Goal: Entertainment & Leisure: Consume media (video, audio)

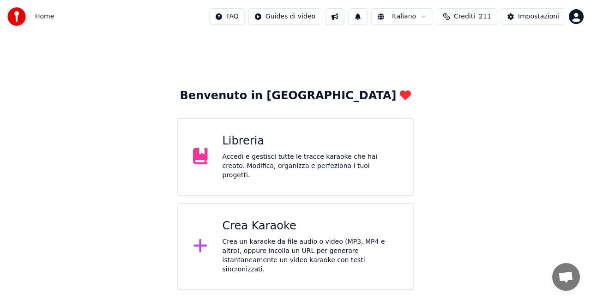
click at [321, 149] on div "Libreria" at bounding box center [311, 141] width 176 height 15
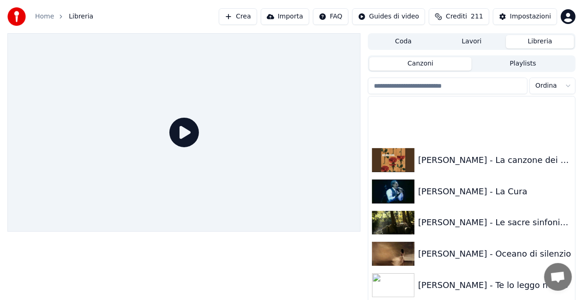
scroll to position [970, 0]
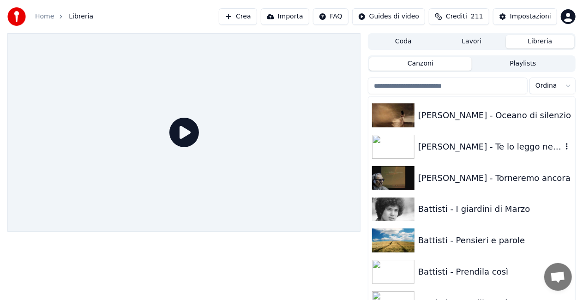
click at [484, 141] on div "[PERSON_NAME] - Te lo leggo negli occhi" at bounding box center [490, 146] width 144 height 13
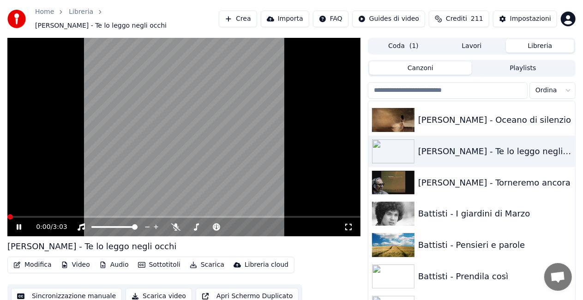
drag, startPoint x: 346, startPoint y: 223, endPoint x: 347, endPoint y: 233, distance: 10.2
click at [347, 223] on icon at bounding box center [348, 226] width 9 height 7
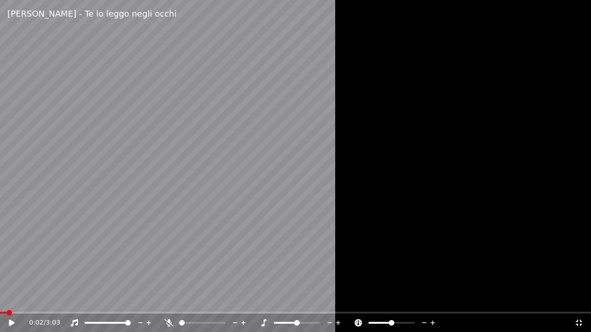
click at [6, 300] on span at bounding box center [3, 313] width 6 height 2
click at [167, 300] on icon at bounding box center [168, 322] width 9 height 7
click at [164, 300] on span at bounding box center [82, 313] width 164 height 2
click at [34, 300] on div "0:56 / 3:03" at bounding box center [295, 323] width 591 height 18
click at [29, 300] on span at bounding box center [14, 313] width 29 height 2
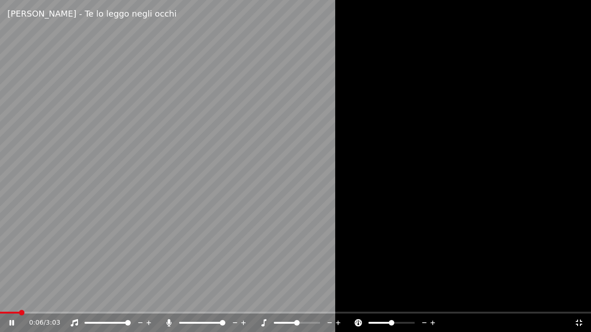
click at [18, 300] on span at bounding box center [9, 313] width 19 height 2
click at [169, 300] on icon at bounding box center [168, 322] width 9 height 7
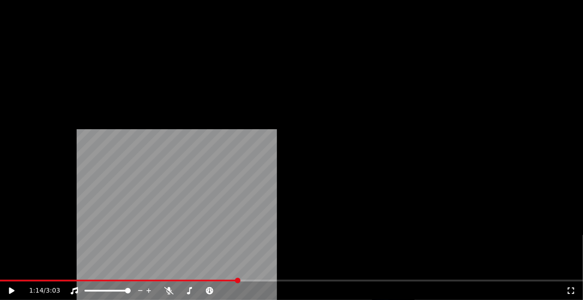
scroll to position [1385, 0]
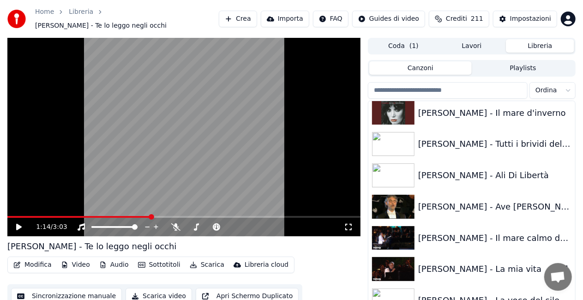
click at [485, 253] on div "[PERSON_NAME] - La mia vita" at bounding box center [471, 268] width 207 height 31
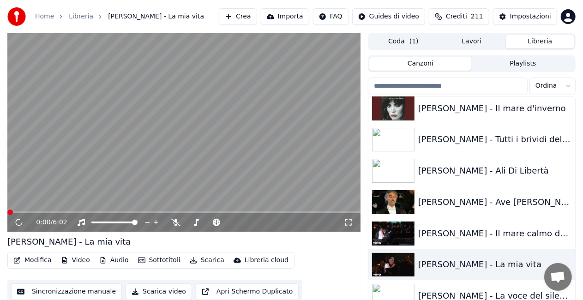
click at [351, 222] on icon at bounding box center [348, 222] width 9 height 7
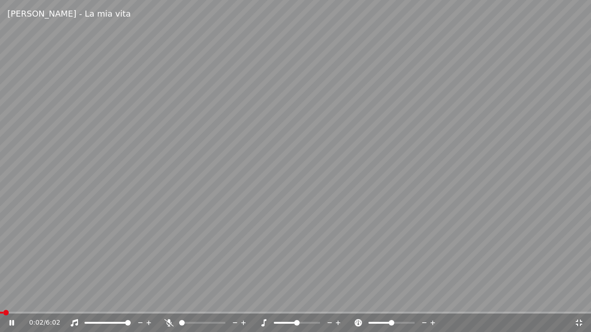
click at [42, 300] on div "0:02 / 6:02" at bounding box center [295, 323] width 591 height 18
click at [44, 300] on video at bounding box center [295, 166] width 591 height 332
click at [46, 300] on div "0:02 / 6:02" at bounding box center [295, 323] width 591 height 18
click at [44, 300] on span at bounding box center [295, 313] width 591 height 2
drag, startPoint x: 265, startPoint y: 181, endPoint x: 279, endPoint y: 178, distance: 14.8
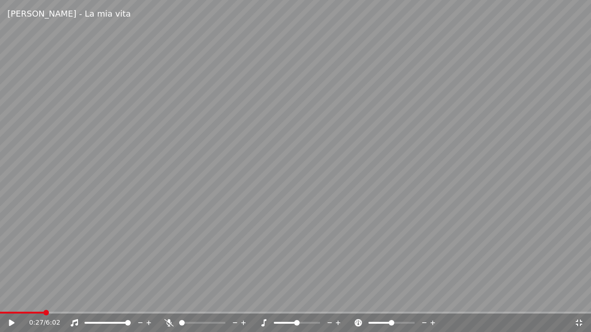
click at [265, 181] on video at bounding box center [295, 166] width 591 height 332
click at [51, 300] on span at bounding box center [26, 313] width 52 height 2
click at [148, 235] on video at bounding box center [295, 166] width 591 height 332
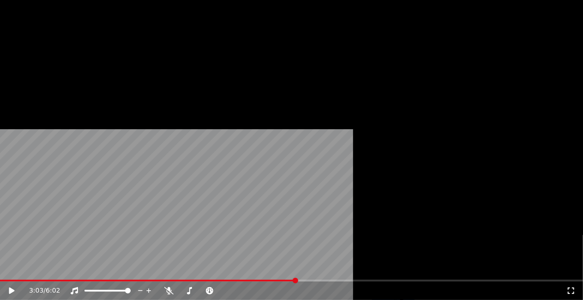
scroll to position [1477, 0]
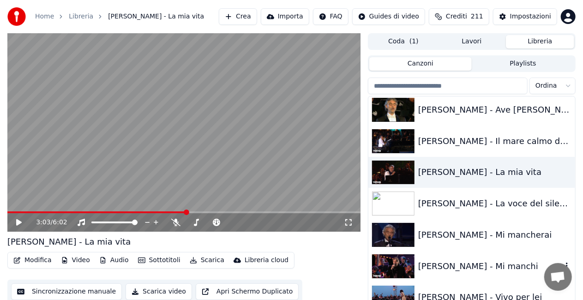
drag, startPoint x: 470, startPoint y: 261, endPoint x: 452, endPoint y: 249, distance: 22.4
click at [470, 262] on div "[PERSON_NAME] - Mi manchi" at bounding box center [490, 266] width 144 height 13
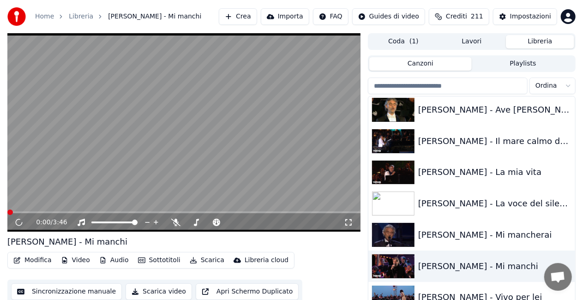
click at [345, 223] on icon at bounding box center [348, 222] width 9 height 7
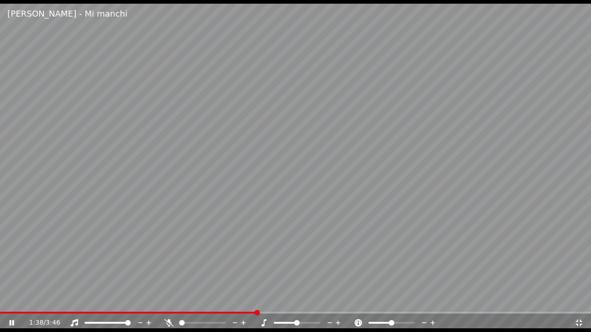
click at [166, 300] on icon at bounding box center [168, 322] width 9 height 7
click at [166, 300] on icon at bounding box center [168, 322] width 5 height 7
click at [174, 300] on div at bounding box center [211, 323] width 74 height 9
click at [170, 300] on icon at bounding box center [168, 322] width 9 height 7
click at [166, 300] on icon at bounding box center [168, 322] width 5 height 7
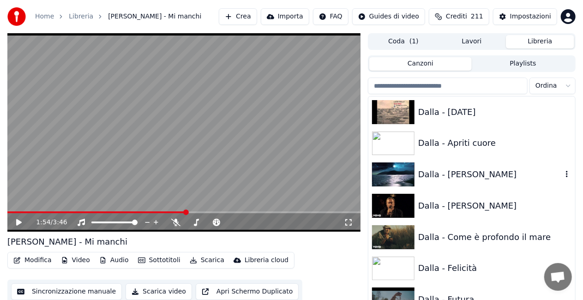
scroll to position [3186, 0]
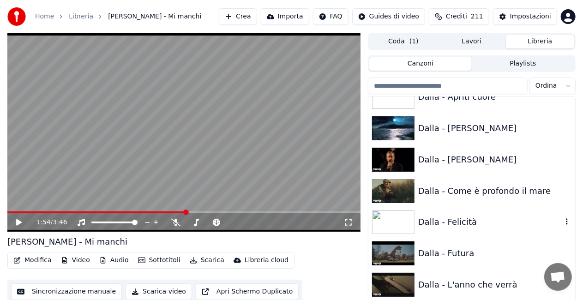
click at [474, 215] on div "Dalla - Felicità" at bounding box center [471, 222] width 207 height 31
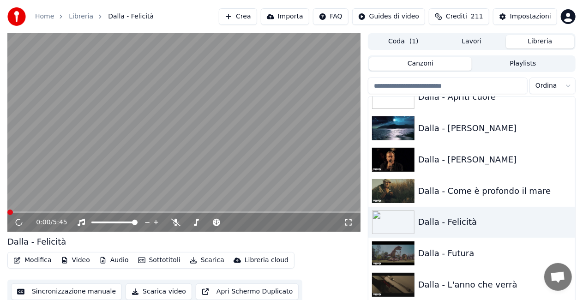
drag, startPoint x: 351, startPoint y: 223, endPoint x: 350, endPoint y: 233, distance: 10.2
click at [350, 223] on icon at bounding box center [348, 222] width 9 height 7
click at [484, 155] on div "Dalla - [PERSON_NAME]" at bounding box center [490, 159] width 144 height 13
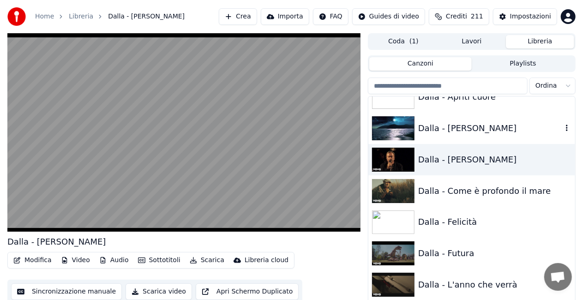
click at [462, 130] on div "Dalla - [PERSON_NAME]" at bounding box center [490, 128] width 144 height 13
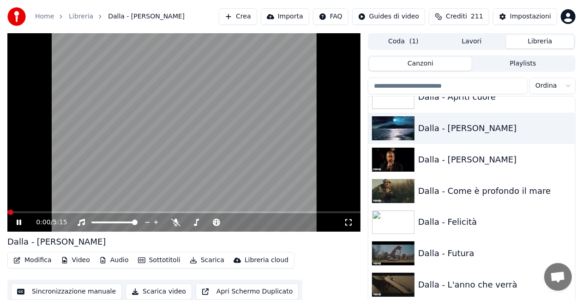
click at [352, 225] on icon at bounding box center [348, 222] width 6 height 6
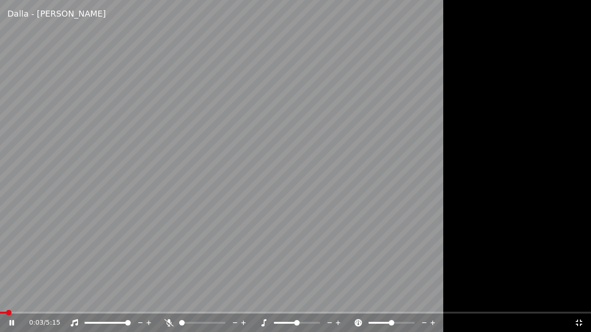
click at [26, 300] on div "0:03 / 5:15" at bounding box center [295, 323] width 591 height 18
click at [24, 300] on span at bounding box center [295, 313] width 591 height 2
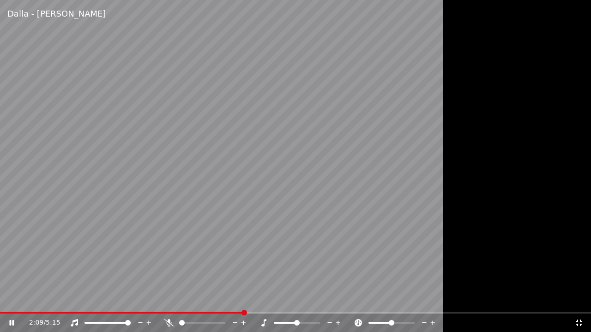
click at [170, 300] on icon at bounding box center [168, 322] width 9 height 7
click at [187, 271] on video at bounding box center [295, 166] width 591 height 332
click at [328, 300] on icon at bounding box center [329, 323] width 9 height 9
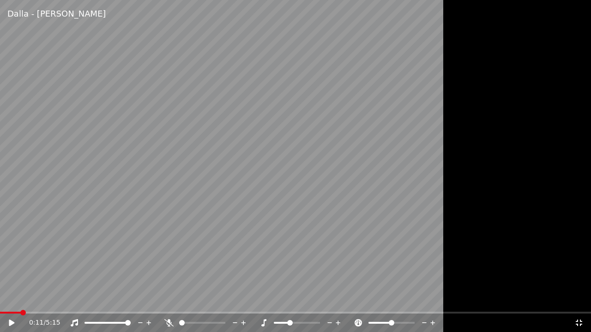
click at [19, 300] on span at bounding box center [10, 313] width 21 height 2
click at [10, 300] on icon at bounding box center [18, 322] width 22 height 7
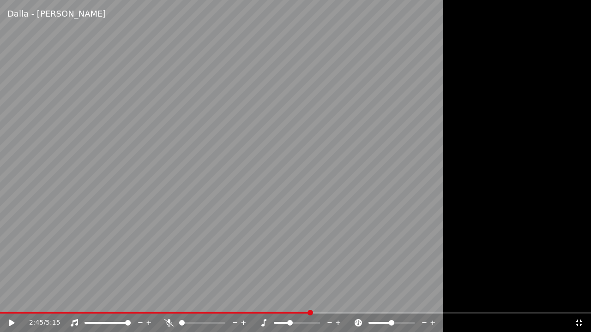
click at [22, 300] on div "2:45 / 5:15" at bounding box center [295, 322] width 591 height 20
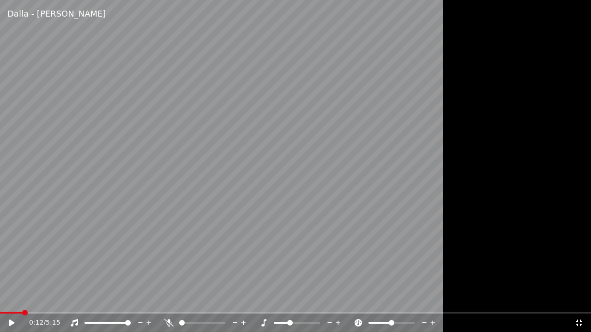
click at [22, 300] on span at bounding box center [11, 313] width 23 height 2
click at [13, 300] on icon at bounding box center [12, 323] width 6 height 6
click at [18, 300] on div "0:42 / 5:15" at bounding box center [295, 323] width 591 height 18
click at [17, 300] on span at bounding box center [8, 313] width 17 height 2
click at [328, 300] on icon at bounding box center [329, 323] width 5 height 1
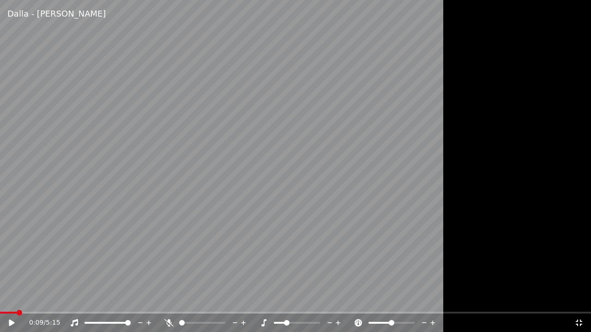
click at [408, 198] on video at bounding box center [295, 166] width 591 height 332
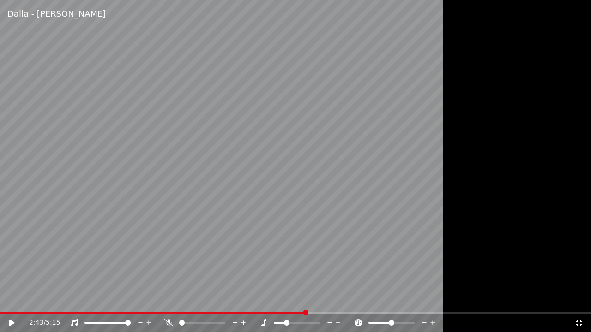
click at [340, 300] on icon at bounding box center [338, 323] width 9 height 9
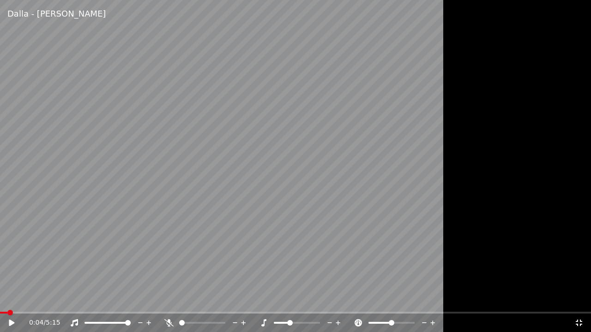
click at [6, 300] on span at bounding box center [3, 313] width 7 height 2
click at [327, 300] on icon at bounding box center [329, 323] width 9 height 9
click at [76, 300] on div "0:04 / 5:15" at bounding box center [295, 323] width 591 height 18
click at [89, 300] on div "0:04 / 5:15" at bounding box center [295, 323] width 591 height 18
click at [90, 300] on div "0:04 / 5:15" at bounding box center [295, 323] width 591 height 18
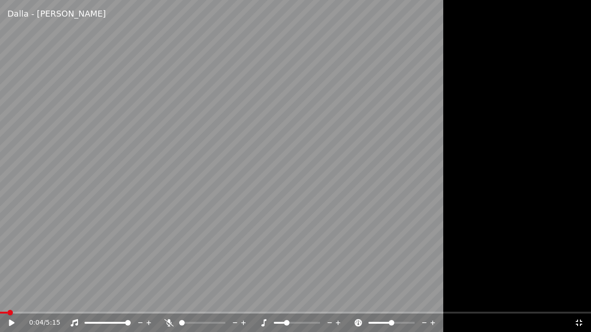
click at [94, 300] on div "0:04 / 5:15" at bounding box center [295, 323] width 591 height 18
click at [95, 300] on span at bounding box center [295, 313] width 591 height 2
click at [241, 218] on video at bounding box center [295, 166] width 591 height 332
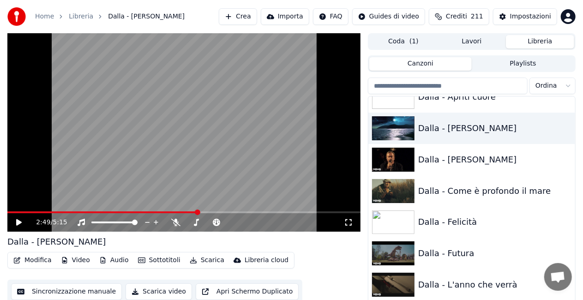
click at [350, 221] on icon at bounding box center [348, 222] width 9 height 7
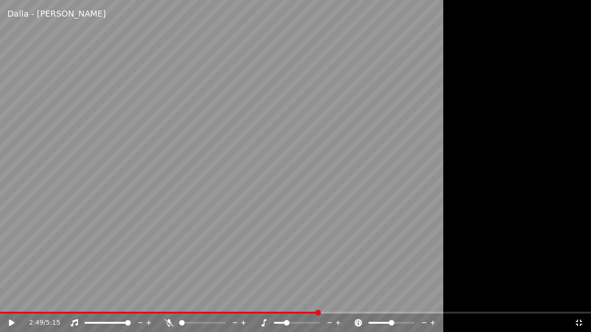
click at [335, 300] on icon at bounding box center [338, 323] width 9 height 9
click at [264, 300] on icon at bounding box center [263, 322] width 5 height 7
click at [327, 300] on icon at bounding box center [329, 323] width 9 height 9
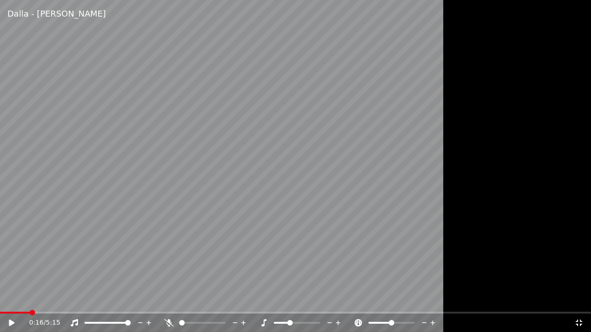
click at [30, 300] on span at bounding box center [15, 313] width 30 height 2
drag, startPoint x: 145, startPoint y: 238, endPoint x: 241, endPoint y: 207, distance: 100.2
click at [164, 235] on video at bounding box center [295, 166] width 591 height 332
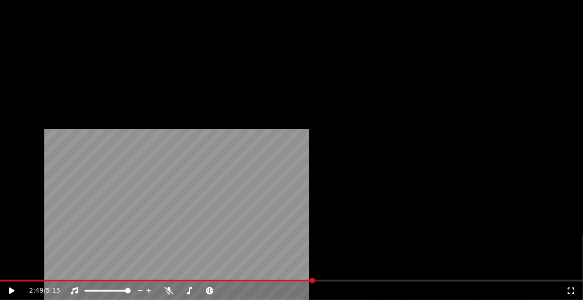
scroll to position [831, 0]
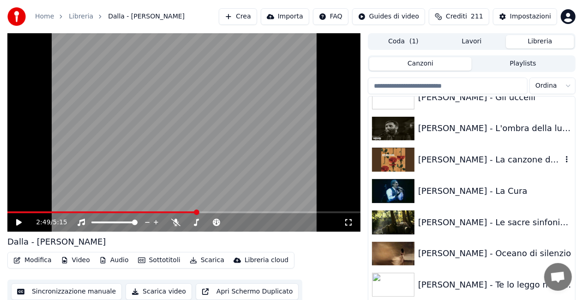
click at [464, 155] on div "[PERSON_NAME] - La canzone dei vecchi amanti" at bounding box center [490, 159] width 144 height 13
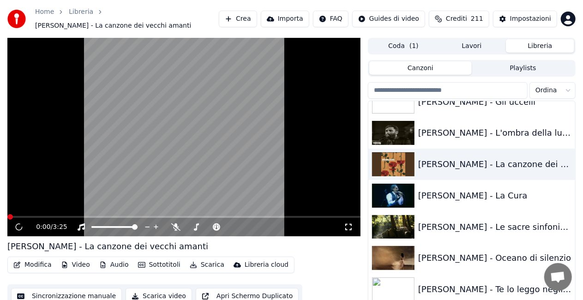
drag, startPoint x: 352, startPoint y: 219, endPoint x: 345, endPoint y: 236, distance: 18.4
click at [351, 223] on icon at bounding box center [348, 226] width 9 height 7
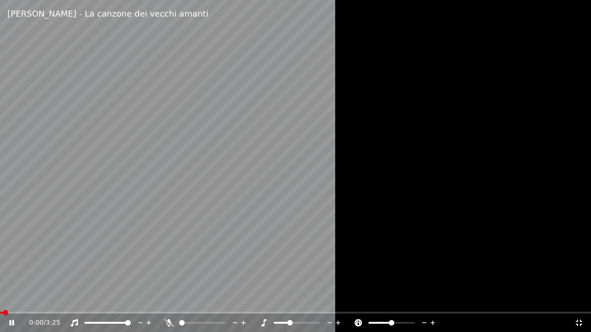
click at [260, 300] on icon at bounding box center [263, 322] width 9 height 7
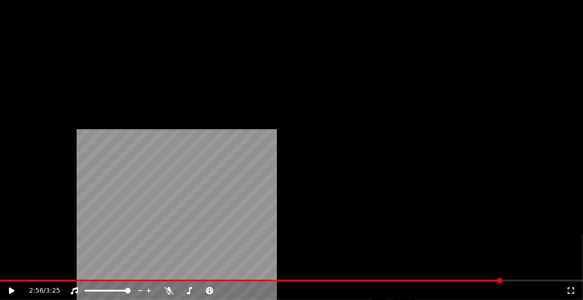
scroll to position [646, 0]
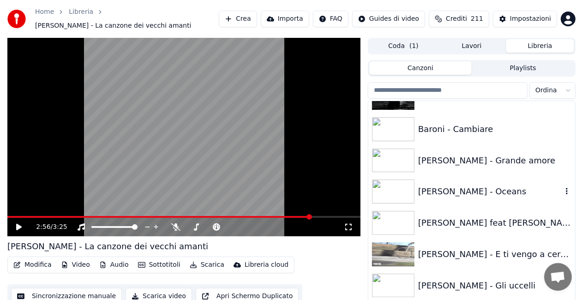
drag, startPoint x: 477, startPoint y: 196, endPoint x: 464, endPoint y: 189, distance: 15.1
click at [477, 196] on div "[PERSON_NAME] - Oceans" at bounding box center [471, 191] width 207 height 31
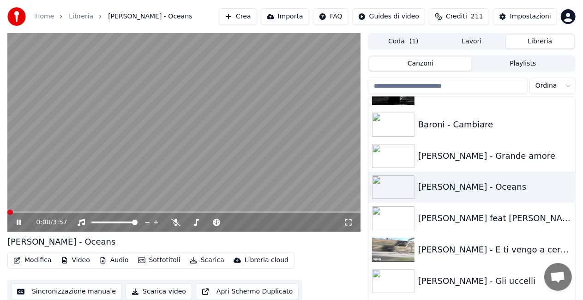
click at [351, 222] on icon at bounding box center [348, 222] width 9 height 7
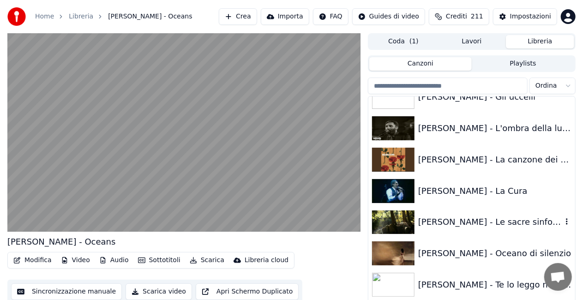
scroll to position [877, 0]
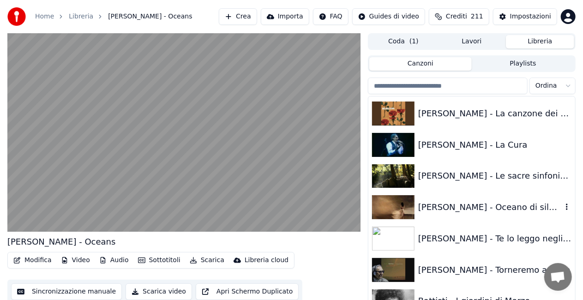
click at [476, 213] on div "[PERSON_NAME] - Oceano di silenzio" at bounding box center [490, 207] width 144 height 13
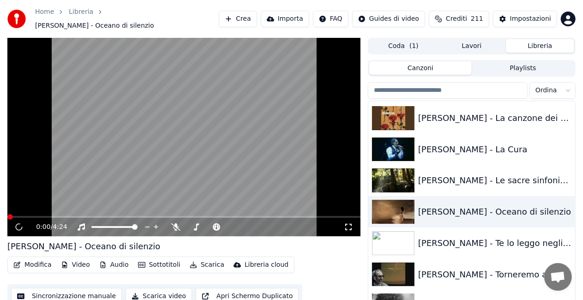
click at [346, 218] on div "0:00 / 4:24" at bounding box center [183, 227] width 353 height 18
click at [348, 223] on icon at bounding box center [348, 226] width 9 height 7
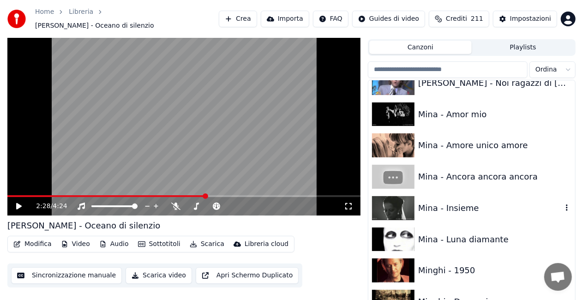
scroll to position [7387, 0]
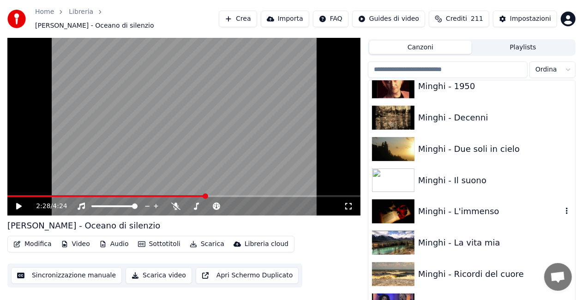
click at [472, 207] on div "Minghi - L'immenso" at bounding box center [490, 211] width 144 height 13
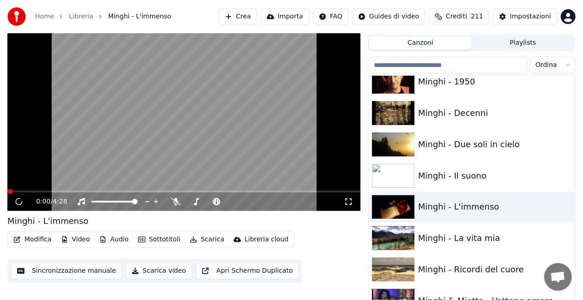
click at [346, 201] on icon at bounding box center [348, 201] width 9 height 7
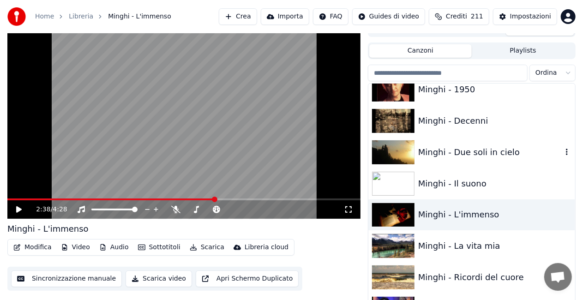
click at [479, 151] on div "Minghi - Due soli in cielo" at bounding box center [490, 152] width 144 height 13
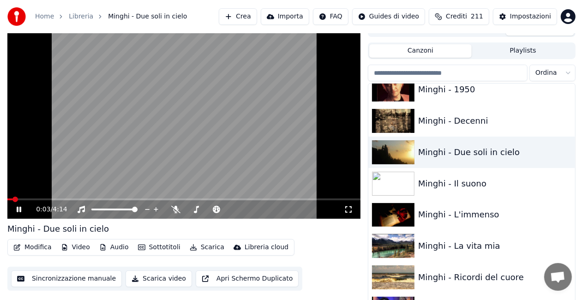
click at [347, 211] on icon at bounding box center [348, 209] width 9 height 7
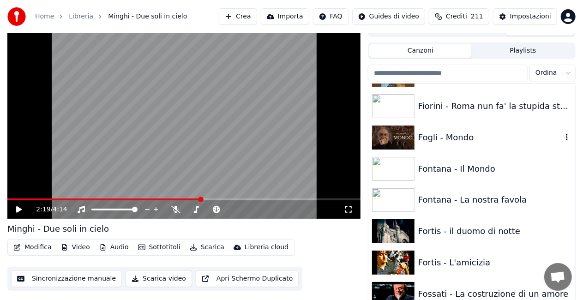
scroll to position [4595, 0]
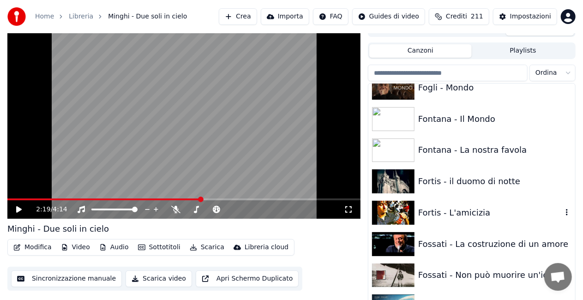
click at [490, 206] on div "Fortis - L'amicizia" at bounding box center [490, 212] width 144 height 13
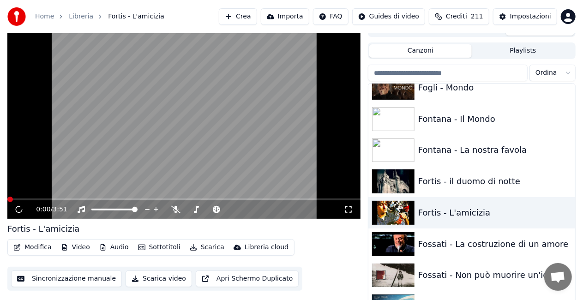
click at [349, 208] on icon at bounding box center [348, 209] width 9 height 7
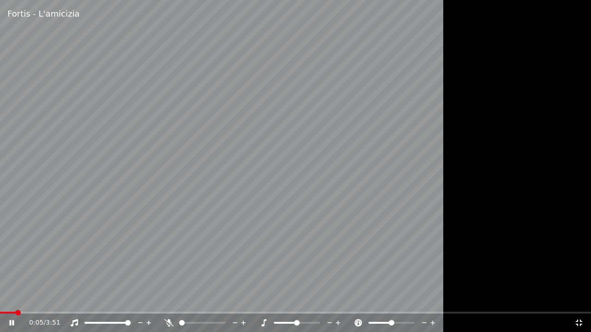
click at [265, 300] on icon at bounding box center [263, 322] width 5 height 7
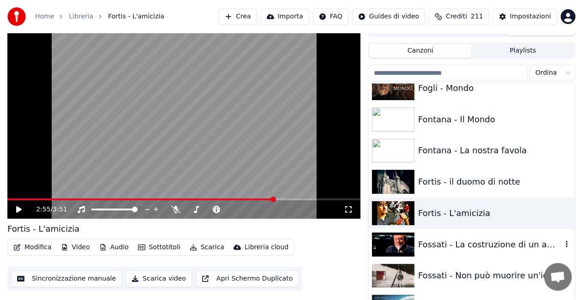
drag, startPoint x: 454, startPoint y: 246, endPoint x: 386, endPoint y: 239, distance: 68.2
click at [453, 246] on div "Fossati - La costruzione di un amore" at bounding box center [490, 244] width 144 height 13
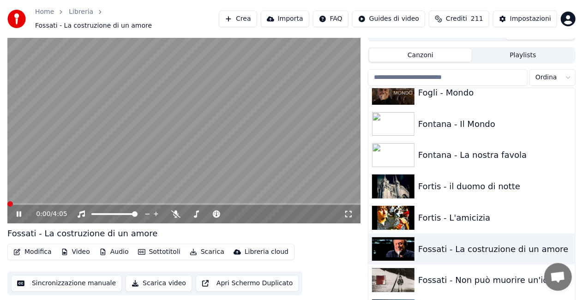
click at [347, 211] on icon at bounding box center [348, 214] width 6 height 6
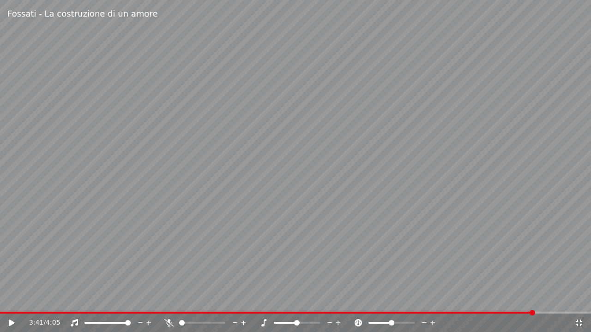
click at [31, 225] on video at bounding box center [295, 166] width 591 height 332
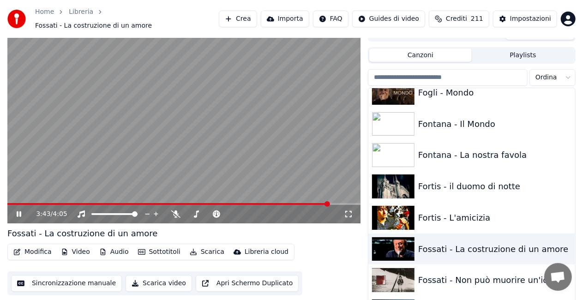
click at [113, 130] on video at bounding box center [183, 124] width 353 height 199
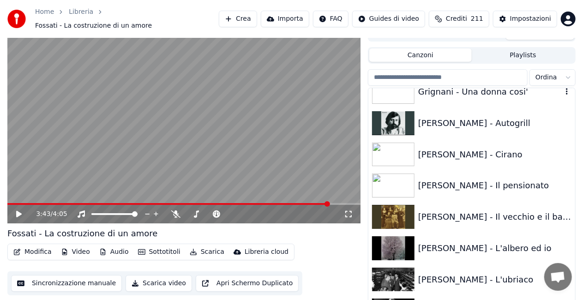
scroll to position [5224, 0]
click at [474, 273] on div "[PERSON_NAME] - L'ubriaco" at bounding box center [490, 279] width 144 height 13
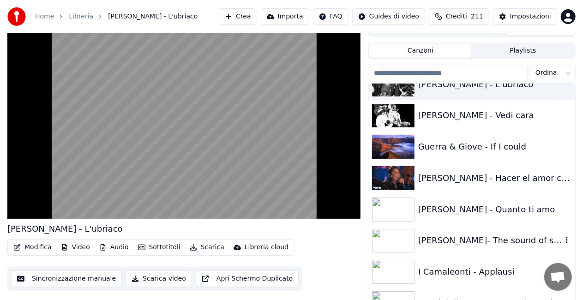
scroll to position [5419, 0]
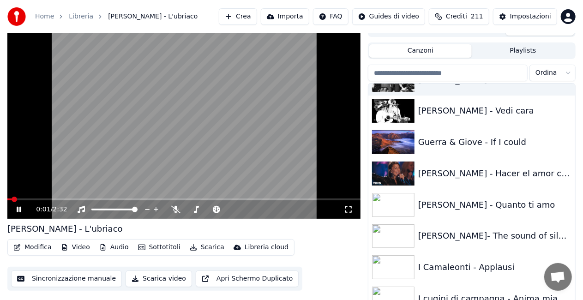
click at [348, 209] on icon at bounding box center [348, 209] width 9 height 7
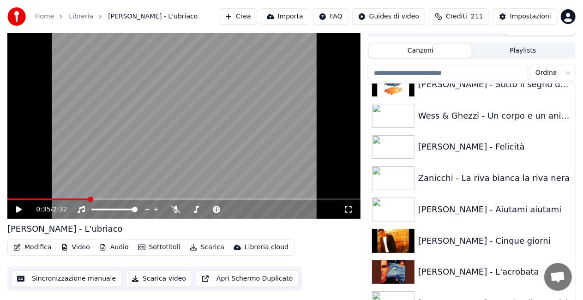
scroll to position [12572, 0]
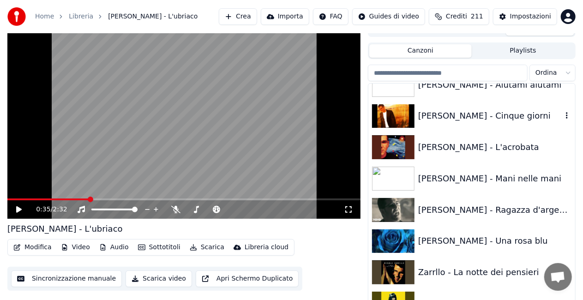
click at [468, 117] on div "[PERSON_NAME] - Cinque giorni" at bounding box center [490, 115] width 144 height 13
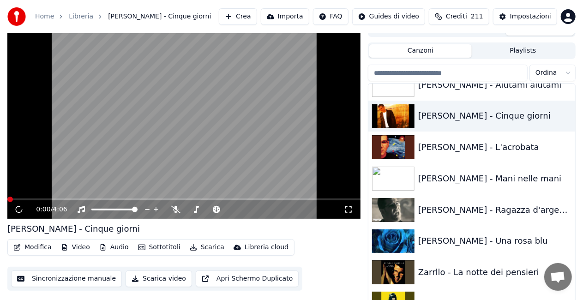
click at [347, 209] on icon at bounding box center [348, 209] width 9 height 7
click at [478, 202] on div "[PERSON_NAME] - Ragazza d'argento" at bounding box center [471, 209] width 207 height 31
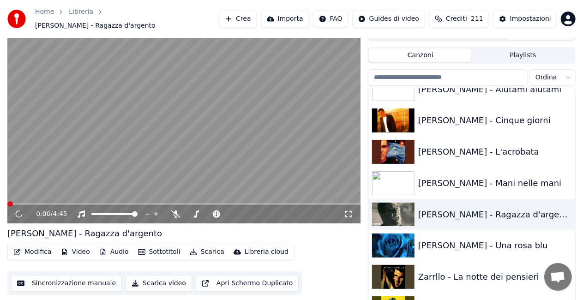
click at [352, 211] on icon at bounding box center [348, 214] width 9 height 7
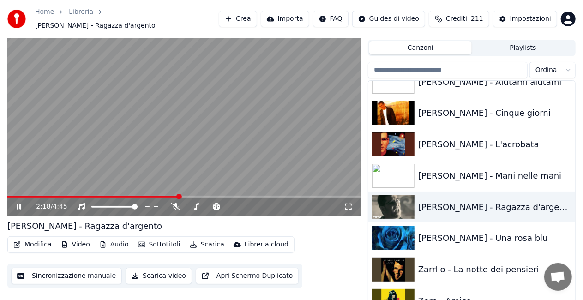
scroll to position [21, 0]
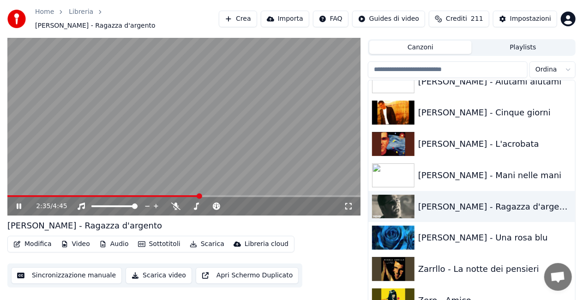
click at [252, 112] on video at bounding box center [183, 116] width 353 height 199
click at [350, 203] on icon at bounding box center [348, 206] width 9 height 7
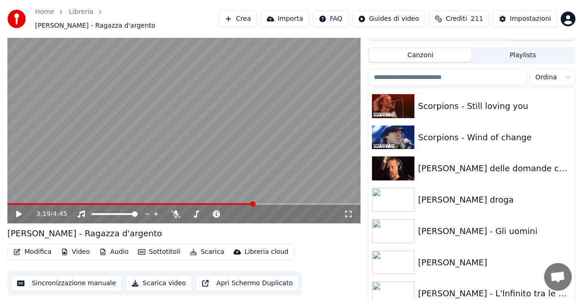
scroll to position [10380, 0]
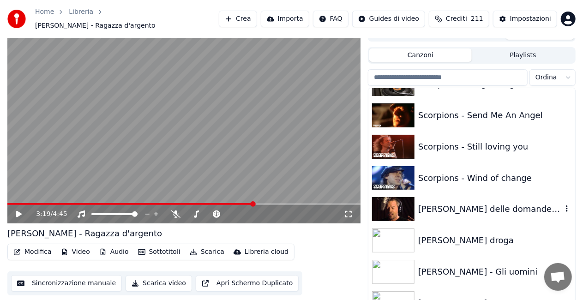
click at [483, 211] on div "[PERSON_NAME] delle domande consuete" at bounding box center [471, 208] width 207 height 31
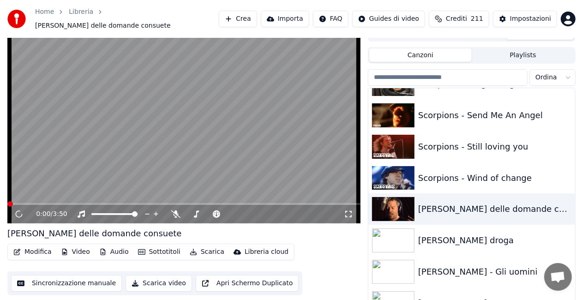
click at [349, 211] on icon at bounding box center [348, 214] width 9 height 7
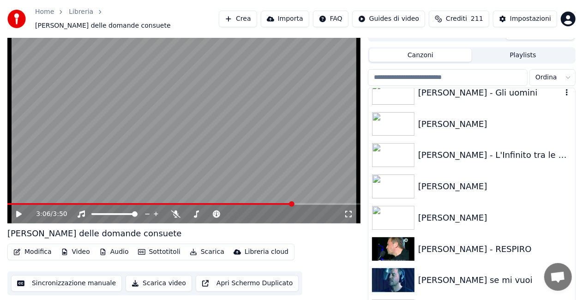
scroll to position [10564, 0]
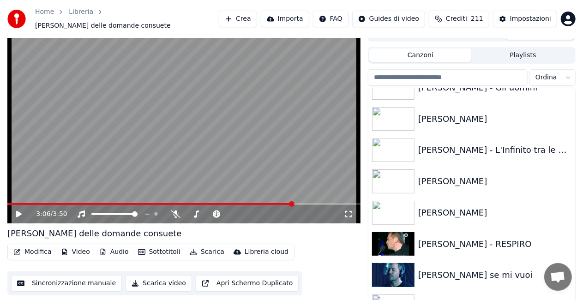
drag, startPoint x: 484, startPoint y: 271, endPoint x: 450, endPoint y: 259, distance: 36.2
click at [483, 271] on div "[PERSON_NAME] se mi vuoi" at bounding box center [490, 275] width 144 height 13
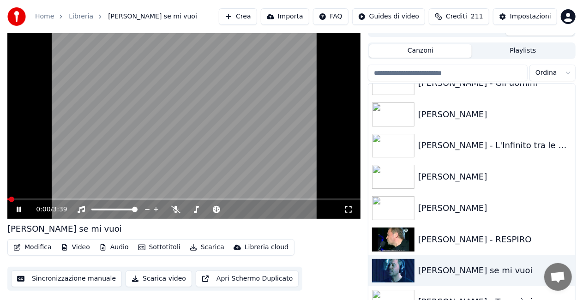
click at [350, 207] on icon at bounding box center [348, 209] width 6 height 6
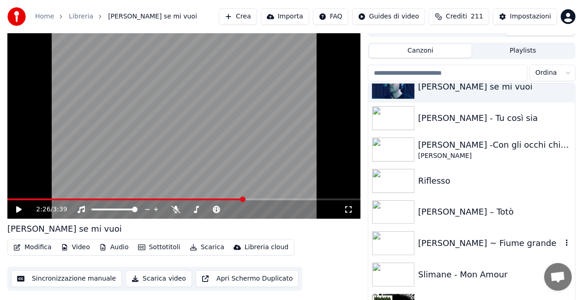
scroll to position [10795, 0]
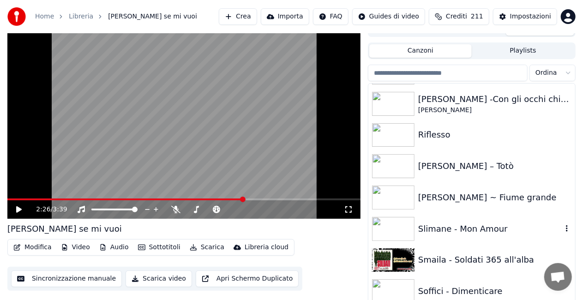
drag, startPoint x: 494, startPoint y: 224, endPoint x: 482, endPoint y: 226, distance: 12.2
click at [494, 224] on div "Slimane - Mon Amour" at bounding box center [490, 229] width 144 height 13
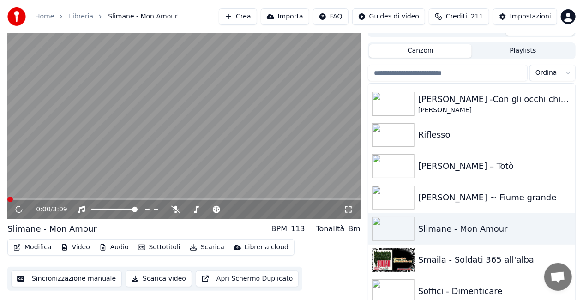
drag, startPoint x: 344, startPoint y: 212, endPoint x: 347, endPoint y: 218, distance: 6.6
click at [345, 209] on icon at bounding box center [348, 209] width 9 height 7
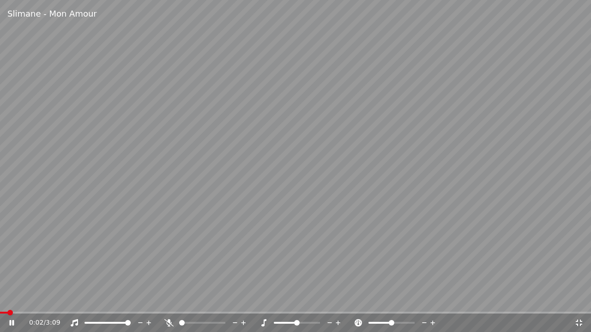
click at [168, 300] on icon at bounding box center [168, 322] width 9 height 7
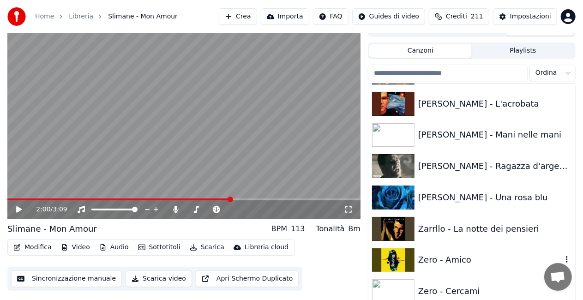
scroll to position [12630, 0]
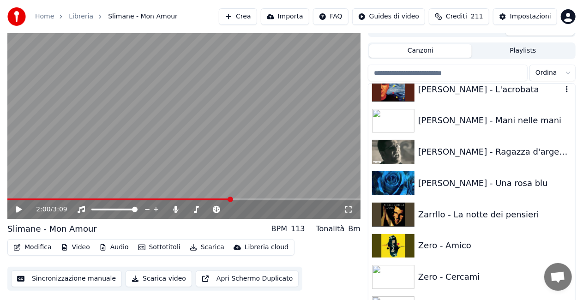
click at [478, 93] on div "[PERSON_NAME] - L'acrobata" at bounding box center [490, 89] width 144 height 13
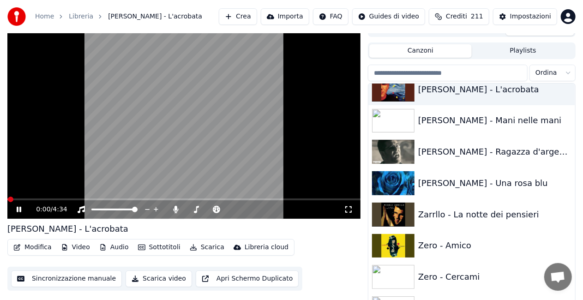
click at [349, 211] on icon at bounding box center [348, 209] width 9 height 7
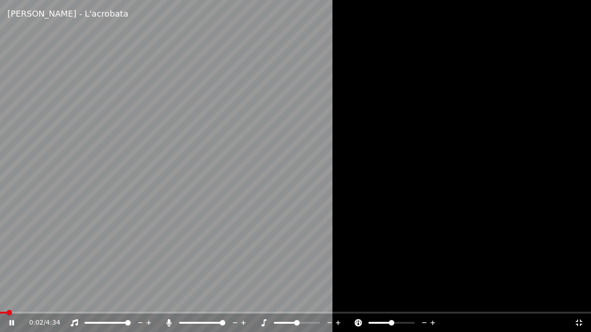
click at [165, 300] on icon at bounding box center [168, 322] width 9 height 7
click at [265, 300] on icon at bounding box center [263, 322] width 9 height 7
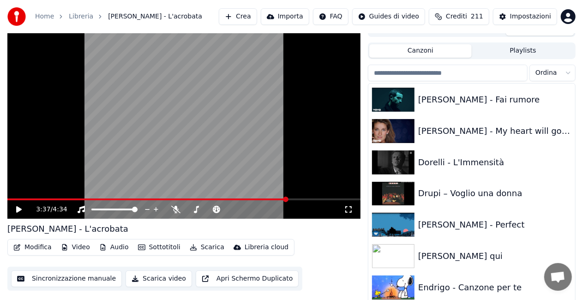
scroll to position [3946, 0]
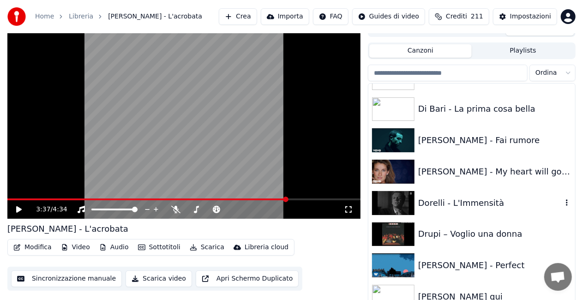
click at [458, 198] on div "Dorelli - L'Immensità" at bounding box center [490, 203] width 144 height 13
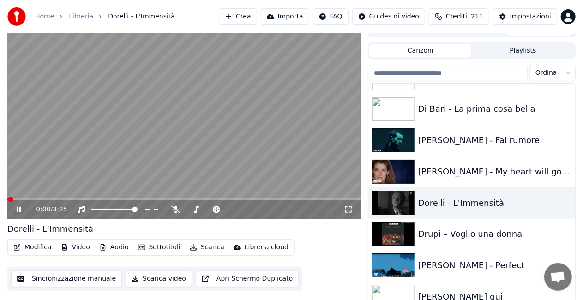
click at [347, 208] on icon at bounding box center [348, 209] width 9 height 7
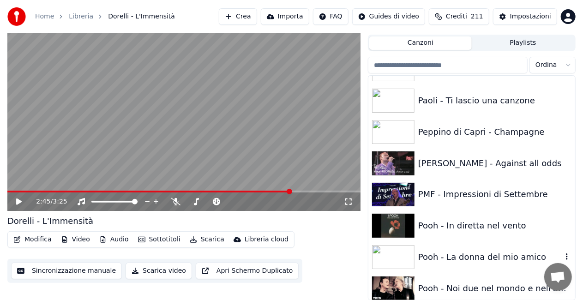
scroll to position [8932, 0]
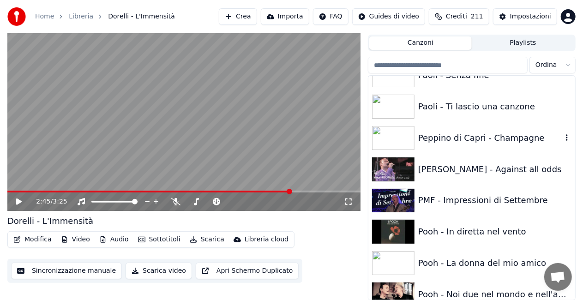
click at [487, 140] on div "Peppino di Capri - Champagne" at bounding box center [490, 138] width 144 height 13
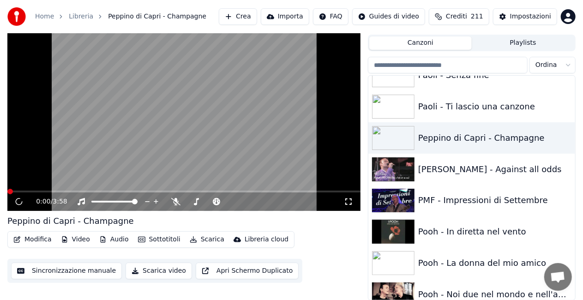
click at [349, 203] on icon at bounding box center [348, 201] width 9 height 7
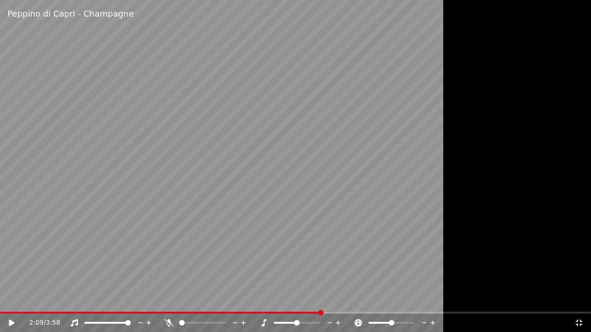
click at [336, 300] on icon at bounding box center [338, 323] width 9 height 9
click at [264, 300] on icon at bounding box center [263, 322] width 5 height 7
click at [337, 300] on icon at bounding box center [338, 323] width 5 height 5
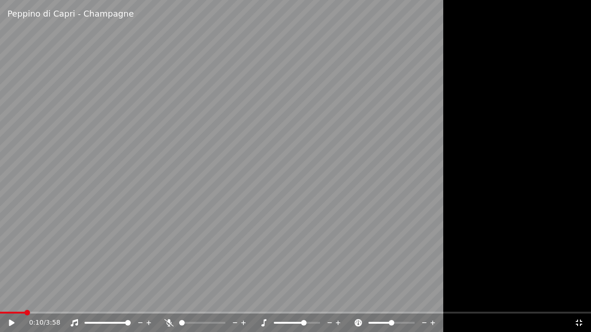
click at [25, 300] on span at bounding box center [12, 313] width 25 height 2
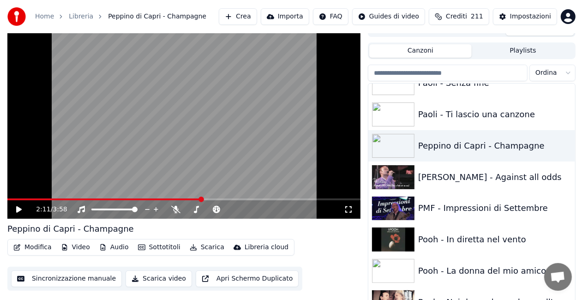
drag, startPoint x: 484, startPoint y: 265, endPoint x: 446, endPoint y: 261, distance: 37.6
click at [484, 265] on div "Pooh - La donna del mio amico" at bounding box center [490, 271] width 144 height 13
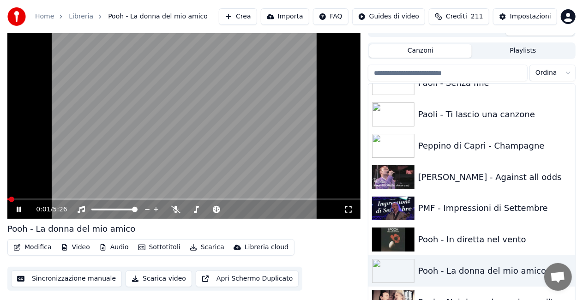
click at [348, 206] on icon at bounding box center [348, 209] width 9 height 7
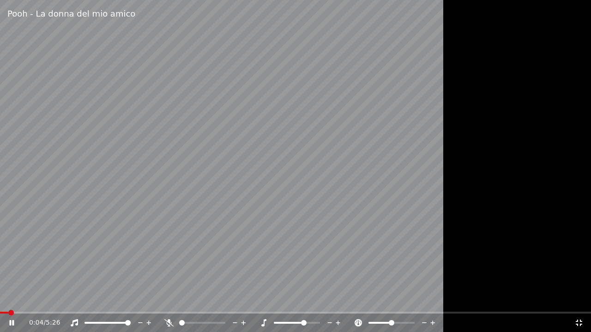
click at [265, 300] on icon at bounding box center [263, 322] width 5 height 7
click at [264, 300] on icon at bounding box center [263, 322] width 5 height 7
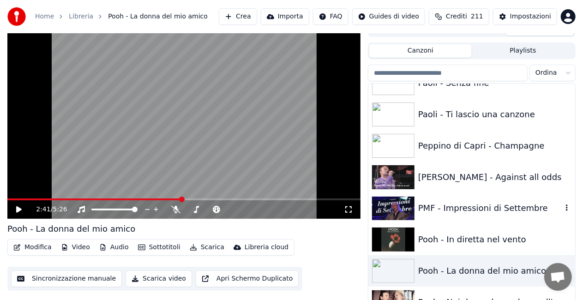
click at [480, 198] on div "PMF - Impressioni di Settembre" at bounding box center [471, 208] width 207 height 31
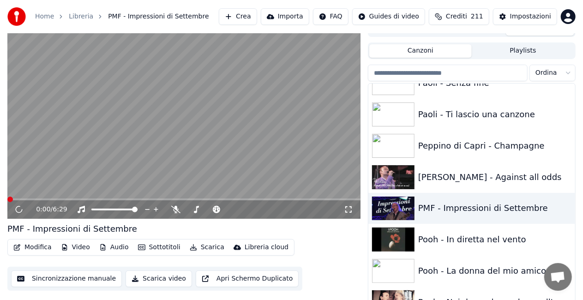
click at [349, 208] on icon at bounding box center [348, 209] width 9 height 7
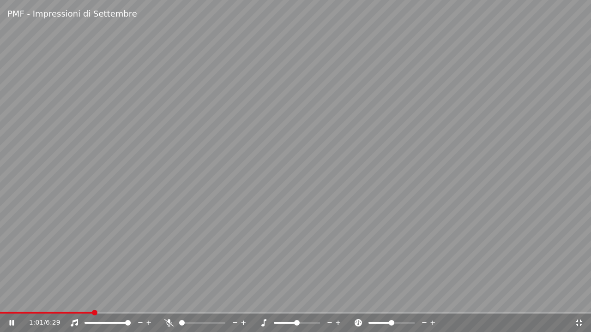
click at [92, 300] on span at bounding box center [295, 313] width 591 height 2
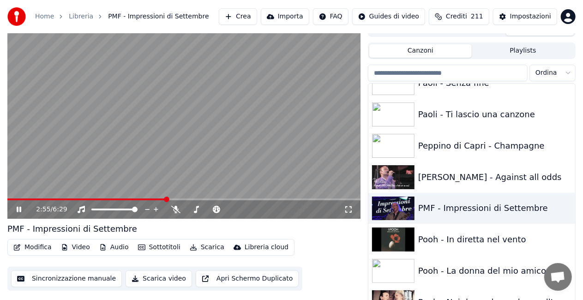
click at [66, 122] on video at bounding box center [183, 119] width 353 height 199
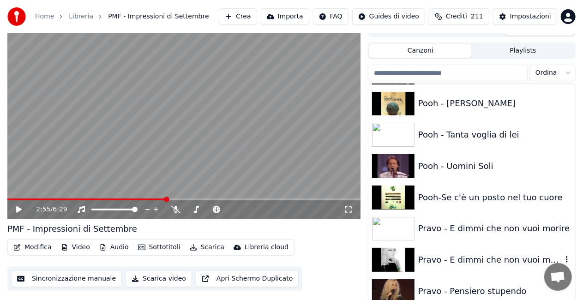
click at [479, 247] on div "Pravo - E dimmi che non vuoi morire" at bounding box center [471, 259] width 207 height 31
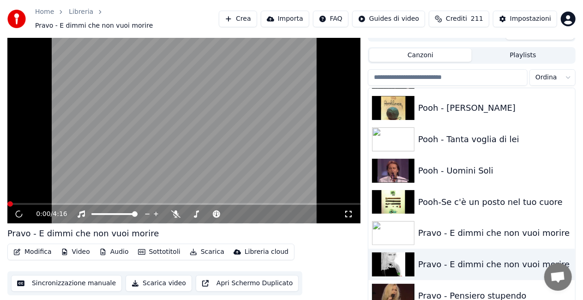
click at [346, 211] on icon at bounding box center [348, 214] width 6 height 6
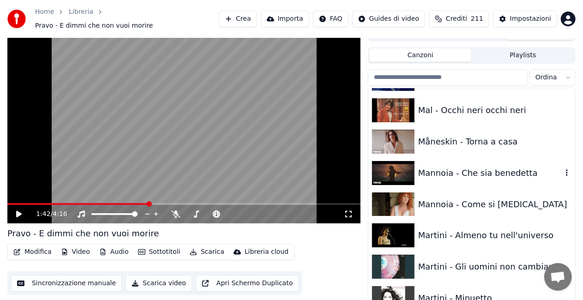
scroll to position [6720, 0]
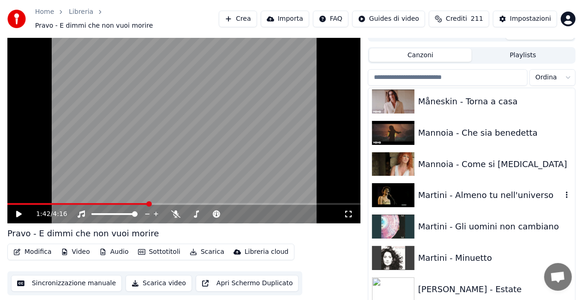
click at [480, 190] on div "Martini - Almeno tu nell'universo" at bounding box center [490, 195] width 144 height 13
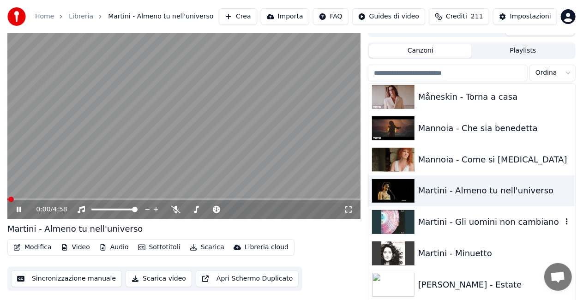
click at [468, 224] on div "Martini - Gli uomini non cambiano" at bounding box center [490, 222] width 144 height 13
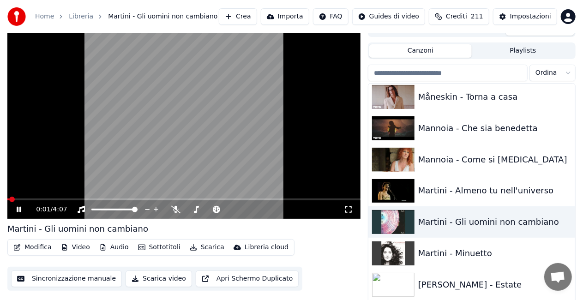
click at [347, 211] on icon at bounding box center [348, 209] width 9 height 7
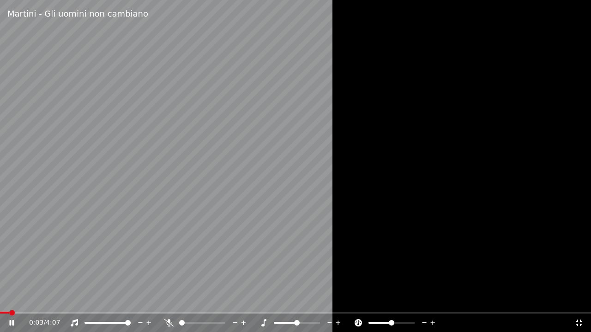
click at [328, 300] on icon at bounding box center [329, 323] width 9 height 9
click at [265, 300] on icon at bounding box center [263, 322] width 9 height 7
click at [327, 300] on icon at bounding box center [329, 323] width 9 height 9
click at [265, 300] on icon at bounding box center [263, 322] width 5 height 7
